Goal: Task Accomplishment & Management: Use online tool/utility

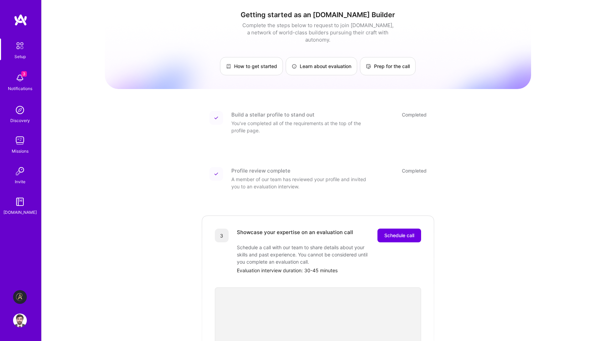
click at [21, 298] on img at bounding box center [20, 297] width 14 height 14
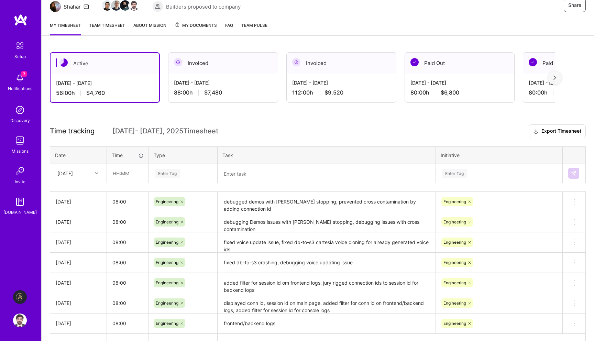
scroll to position [75, 0]
click at [91, 172] on div "[DATE]" at bounding box center [73, 172] width 38 height 11
click at [129, 173] on input "text" at bounding box center [127, 173] width 41 height 18
type input "08:00"
click at [187, 171] on div "Enter Tag" at bounding box center [183, 172] width 58 height 9
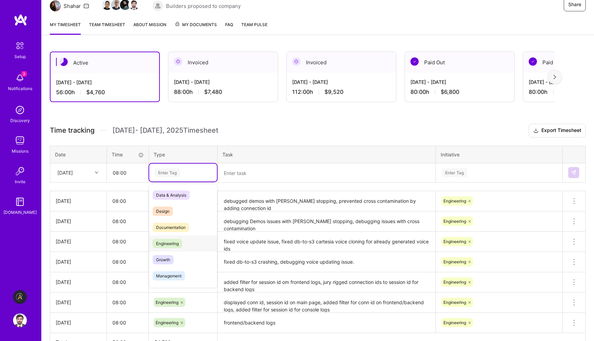
click at [169, 238] on div "Engineering" at bounding box center [183, 244] width 68 height 16
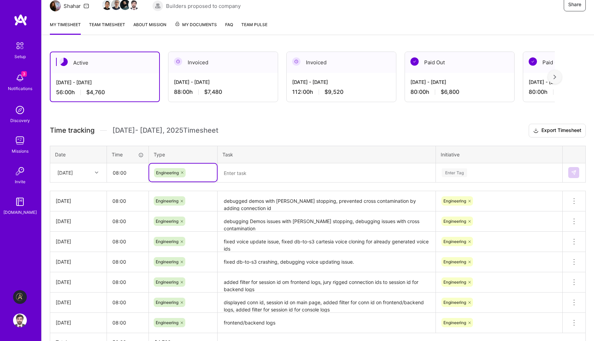
click at [248, 173] on textarea at bounding box center [326, 173] width 217 height 18
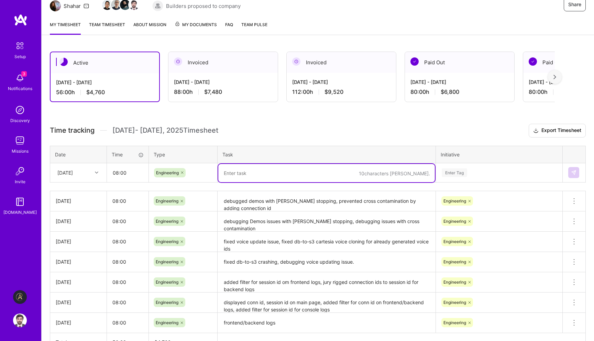
paste textarea "setting up new tts voice cloning service"
type textarea "setting up new tts voice cloning service"
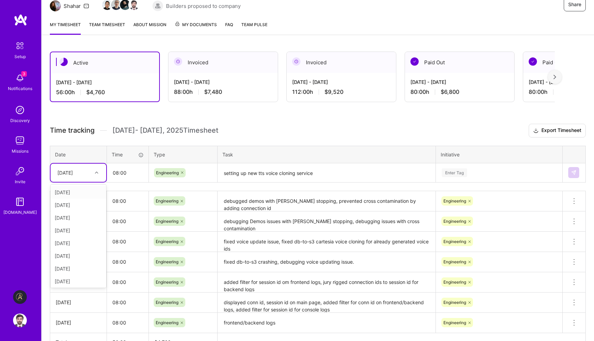
click at [90, 174] on div "[DATE]" at bounding box center [73, 172] width 38 height 11
click at [70, 279] on div "[DATE]" at bounding box center [79, 280] width 56 height 13
click at [447, 172] on div "Enter Tag" at bounding box center [454, 172] width 25 height 11
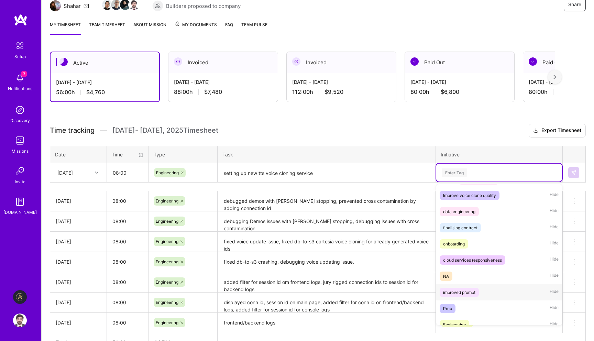
scroll to position [153, 0]
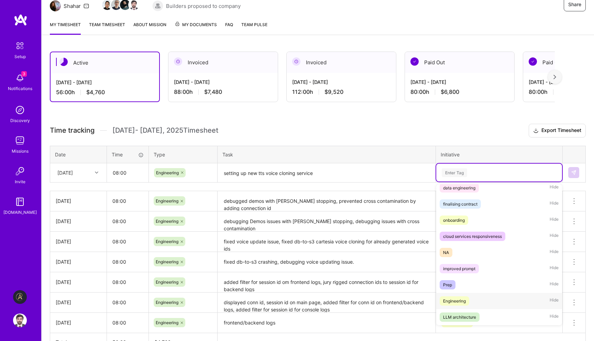
click at [446, 299] on div "Engineering" at bounding box center [454, 300] width 23 height 7
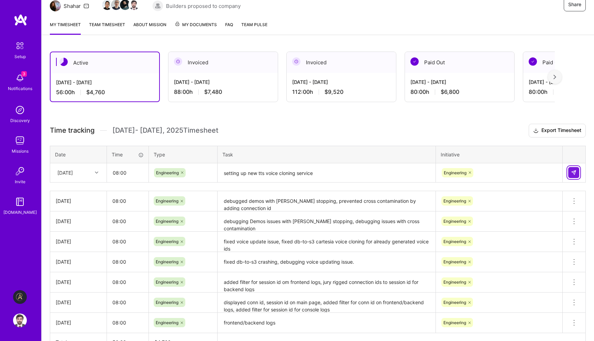
click at [573, 172] on img at bounding box center [574, 173] width 6 height 6
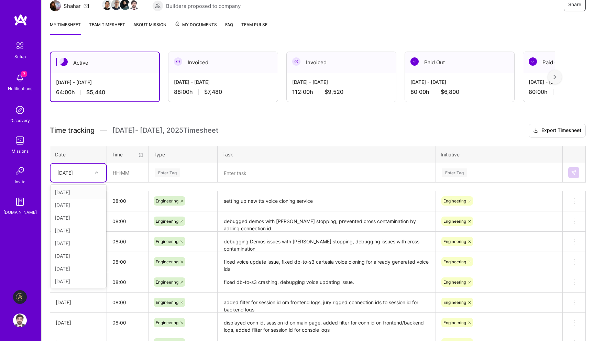
click at [91, 173] on div "[DATE]" at bounding box center [73, 172] width 38 height 11
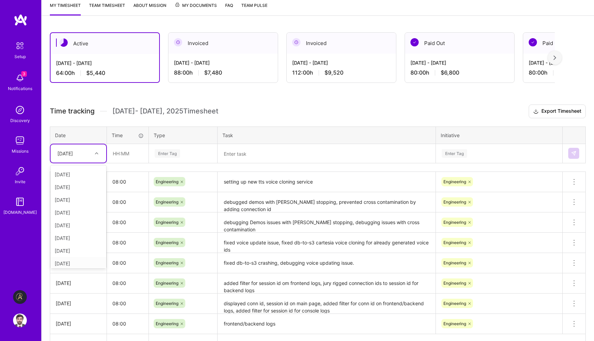
scroll to position [52, 0]
click at [76, 260] on div "[DATE]" at bounding box center [79, 260] width 56 height 13
click at [131, 154] on input "text" at bounding box center [127, 153] width 41 height 18
type input "08:00"
click at [175, 152] on div "Enter Tag" at bounding box center [167, 153] width 25 height 11
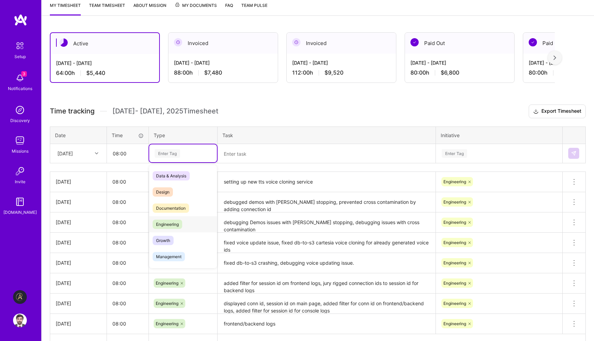
click at [170, 222] on span "Engineering" at bounding box center [168, 224] width 30 height 9
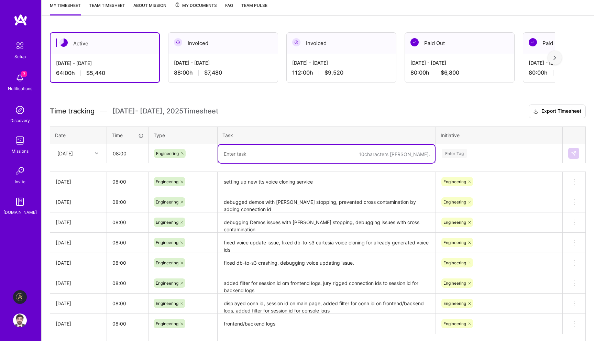
click at [329, 153] on textarea at bounding box center [326, 154] width 217 height 18
paste textarea "Temp fix of allowing empty transcripts through so that ai does mot freeze up."
type textarea "Temp fix of allowing empty transcripts through so that ai does mot freeze up."
click at [465, 149] on div "Enter Tag" at bounding box center [454, 153] width 25 height 11
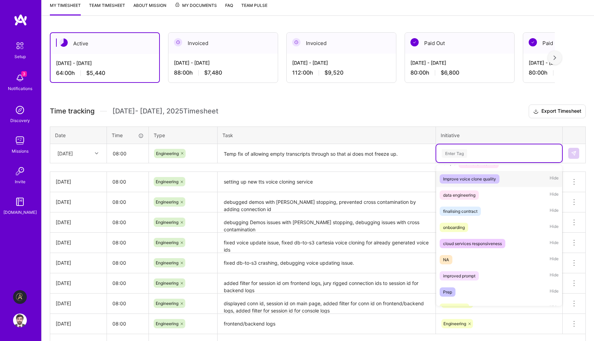
scroll to position [153, 0]
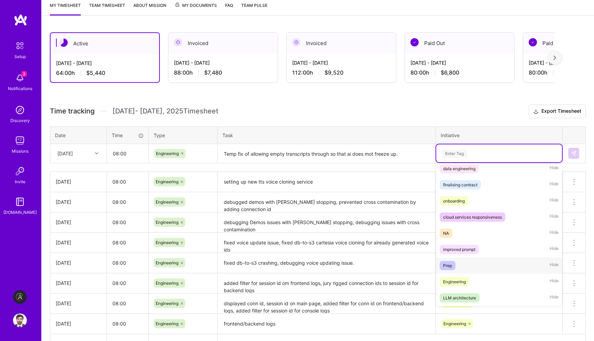
click at [451, 278] on div "Engineering" at bounding box center [454, 281] width 23 height 7
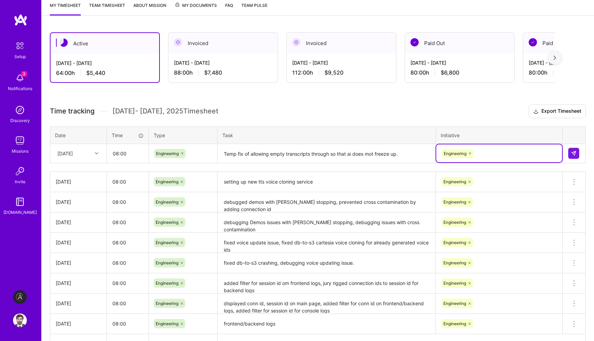
click at [567, 152] on td at bounding box center [574, 153] width 23 height 19
click at [572, 152] on img at bounding box center [574, 154] width 6 height 6
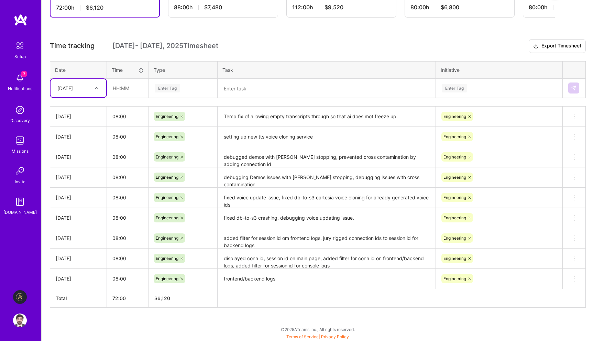
scroll to position [0, 0]
